Goal: Task Accomplishment & Management: Manage account settings

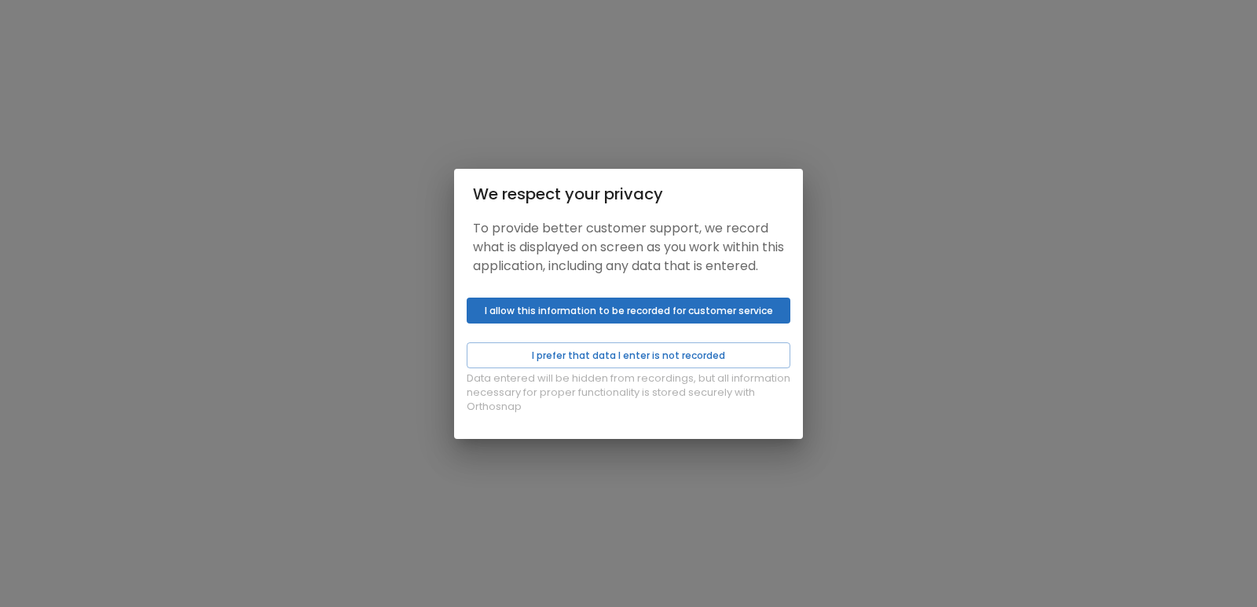
click at [588, 336] on div "Data entered will be hidden from recordings, but all information necessary for …" at bounding box center [628, 365] width 349 height 148
click at [587, 359] on button "I prefer that data I enter is not recorded" at bounding box center [628, 355] width 324 height 26
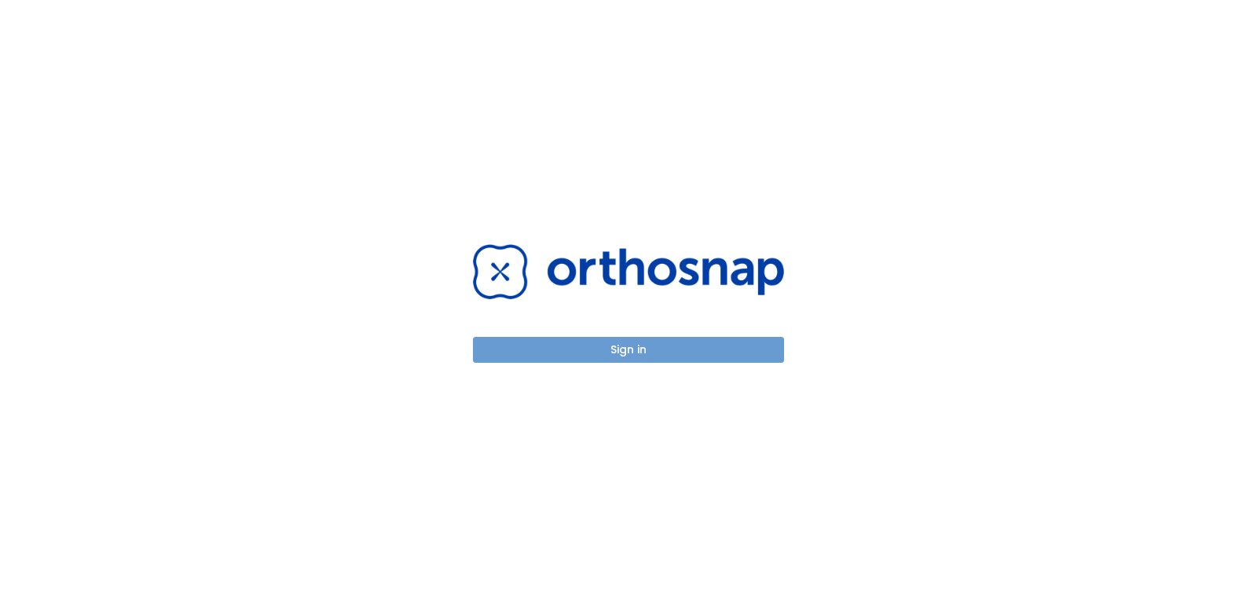
click at [590, 357] on button "Sign in" at bounding box center [628, 350] width 311 height 26
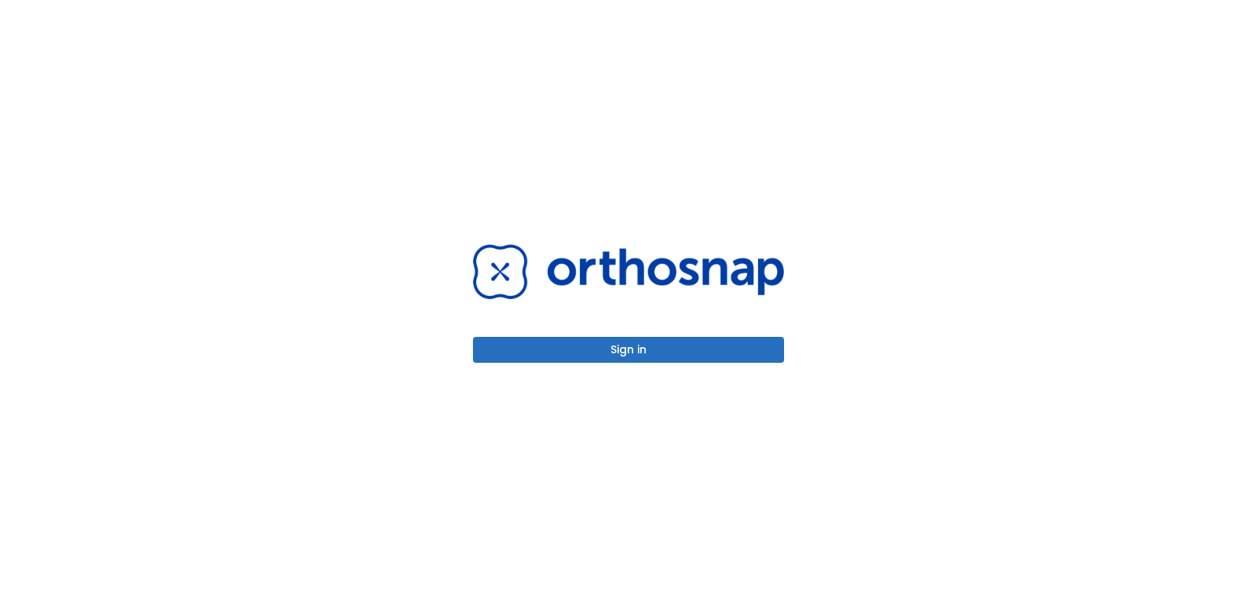
click at [623, 345] on button "Sign in" at bounding box center [628, 350] width 311 height 26
click at [620, 371] on div "Sign in" at bounding box center [628, 303] width 349 height 607
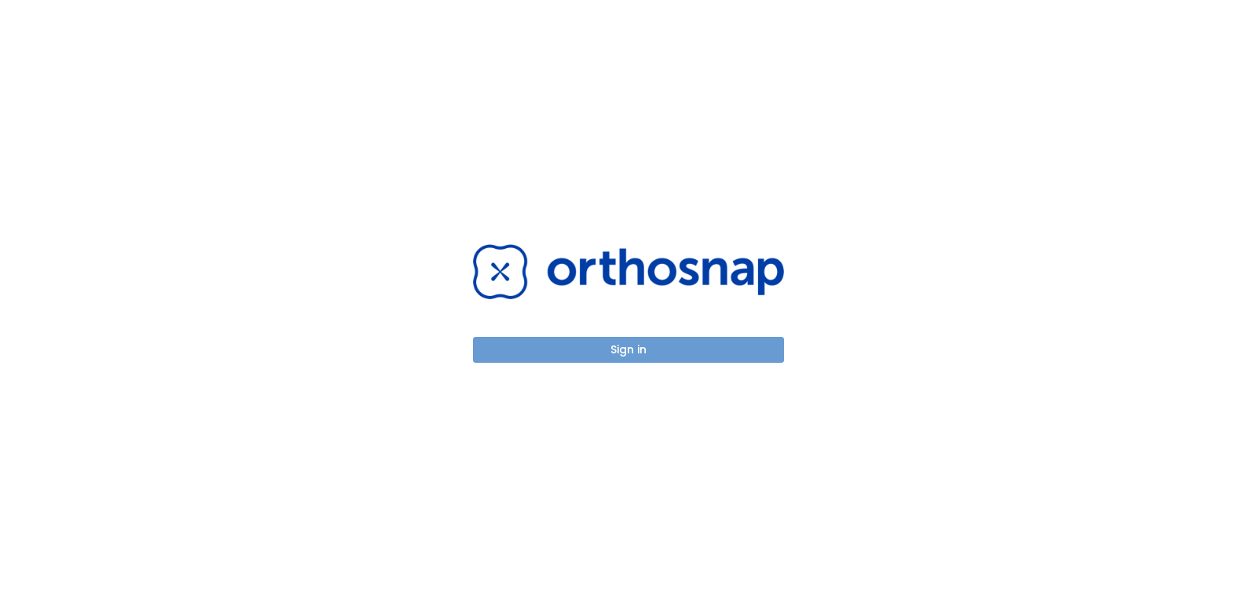
click at [633, 354] on button "Sign in" at bounding box center [628, 350] width 311 height 26
